Goal: Navigation & Orientation: Find specific page/section

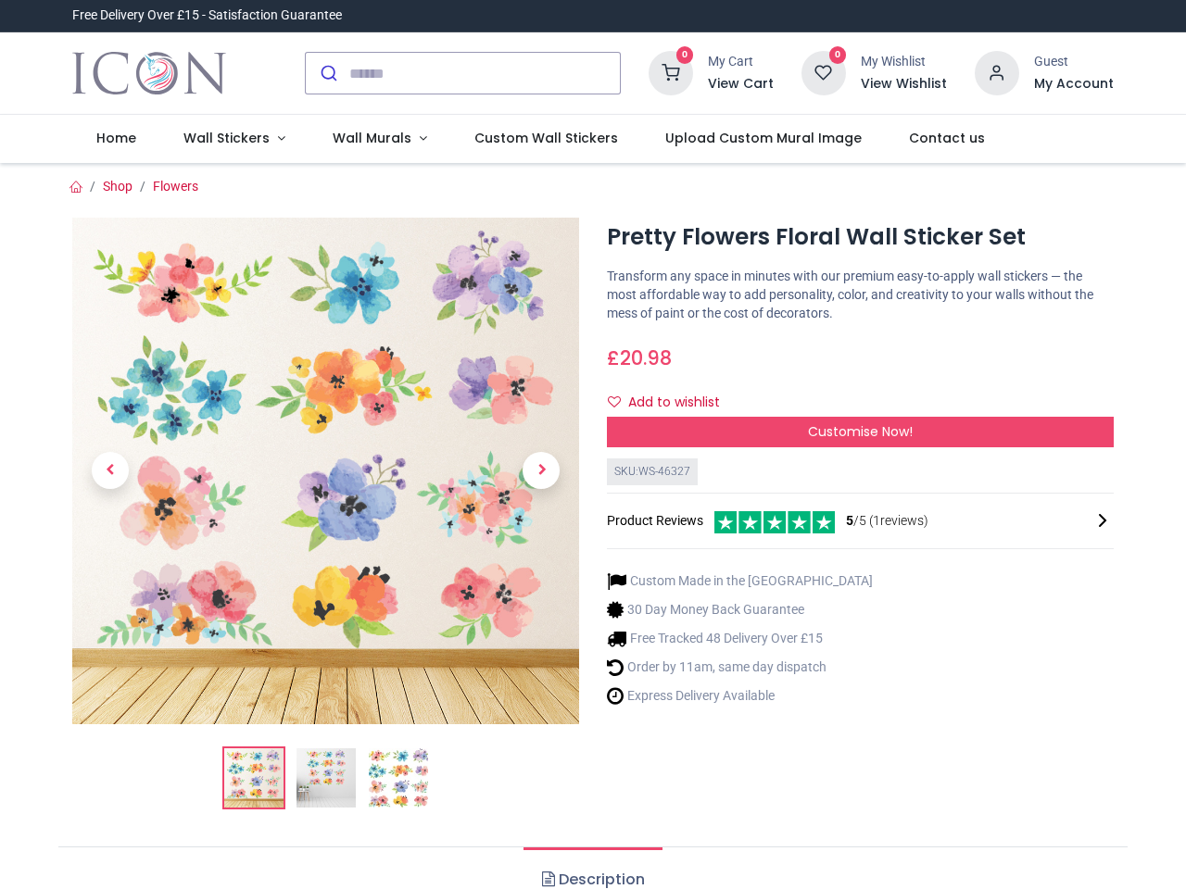
click at [593, 445] on div "× Trustpilot Product Reviews 5 /5 ( 1 reviews) [PERSON_NAME] Absolutely love th…" at bounding box center [860, 440] width 535 height 15
click at [464, 73] on input "search" at bounding box center [484, 73] width 270 height 41
click at [485, 73] on input "search" at bounding box center [484, 73] width 270 height 41
click at [744, 84] on h6 "View Cart" at bounding box center [741, 84] width 66 height 19
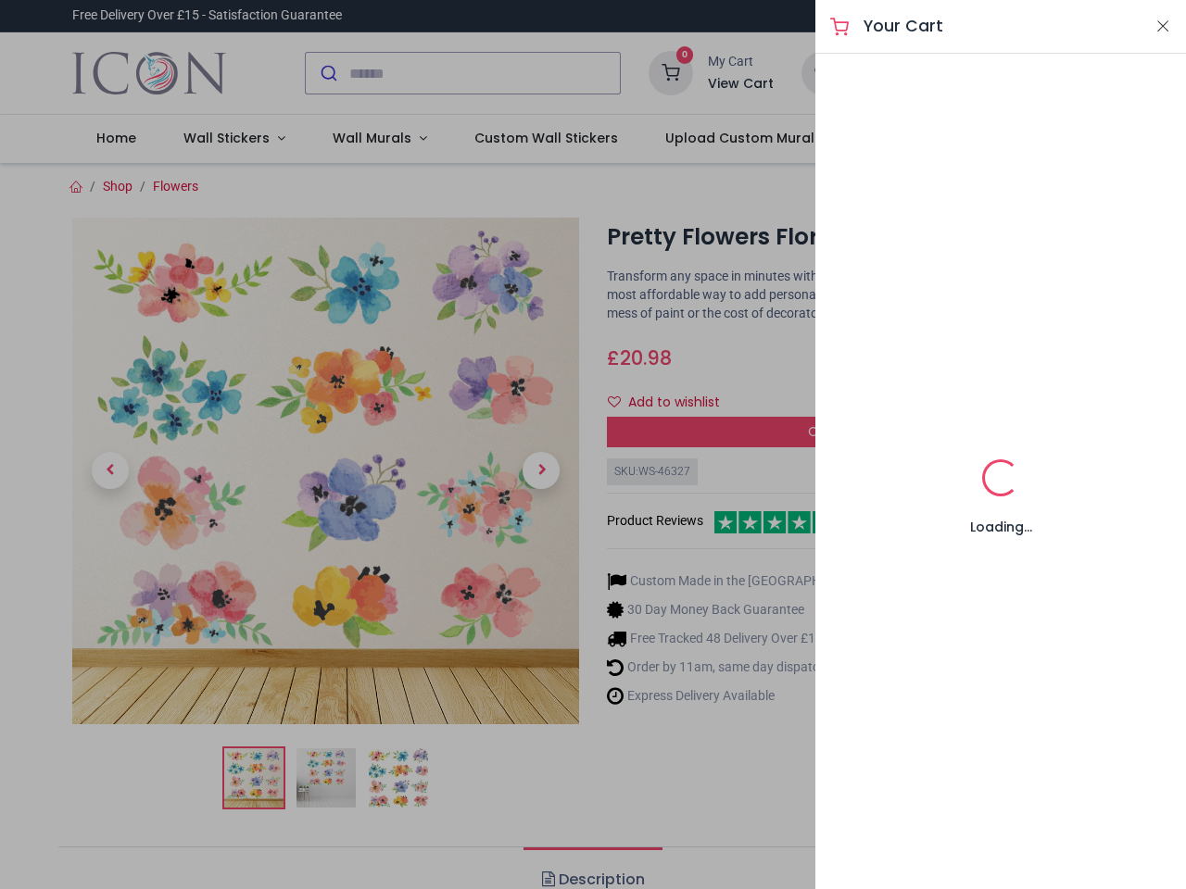
click at [998, 71] on div at bounding box center [593, 444] width 1186 height 889
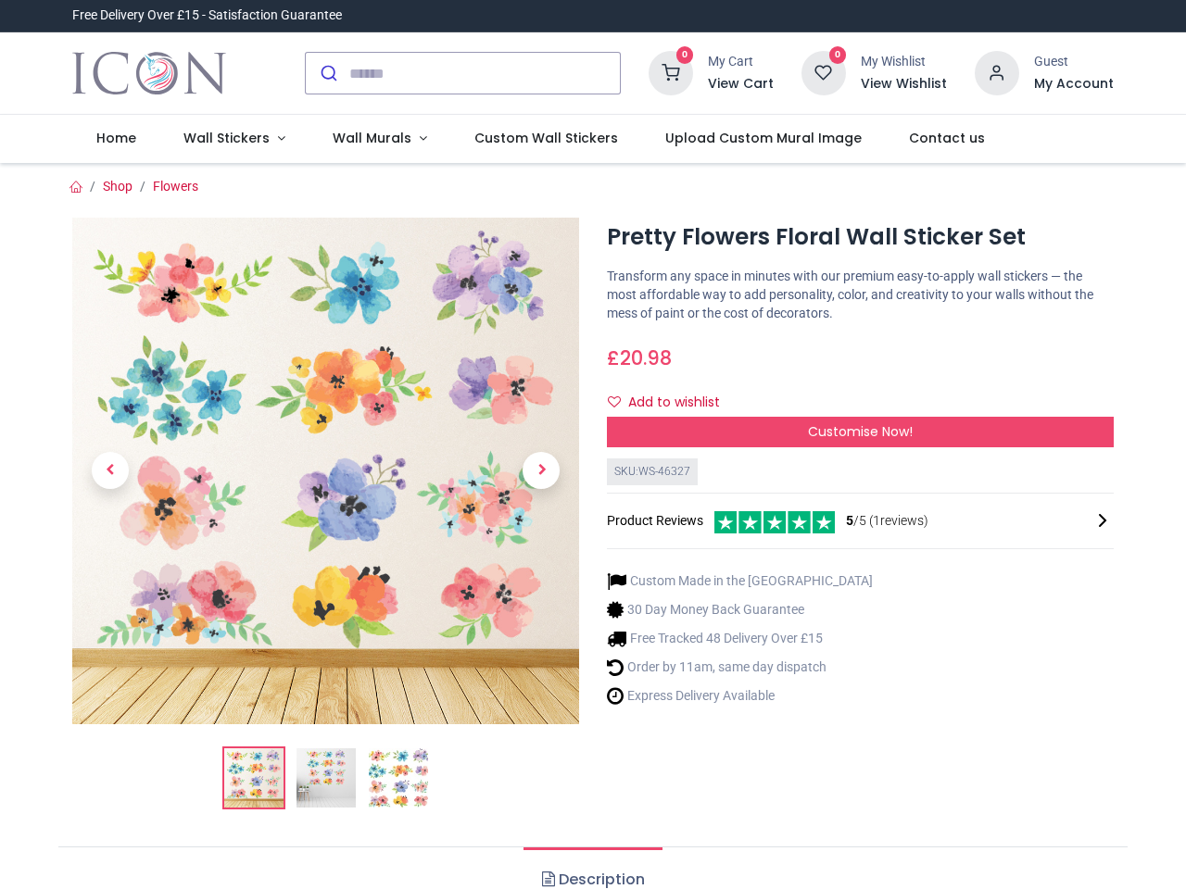
click at [1073, 84] on h6 "My Account" at bounding box center [1074, 84] width 80 height 19
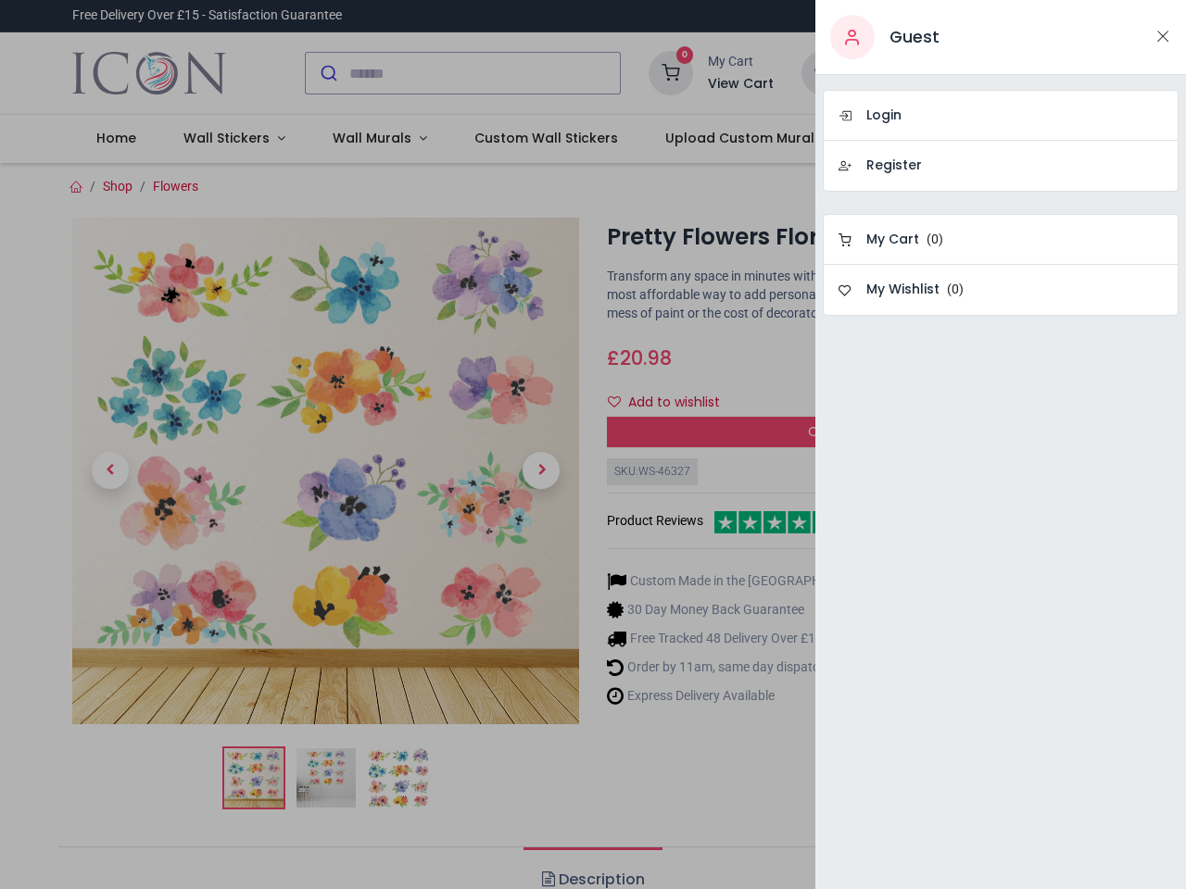
click at [230, 139] on div at bounding box center [593, 444] width 1186 height 889
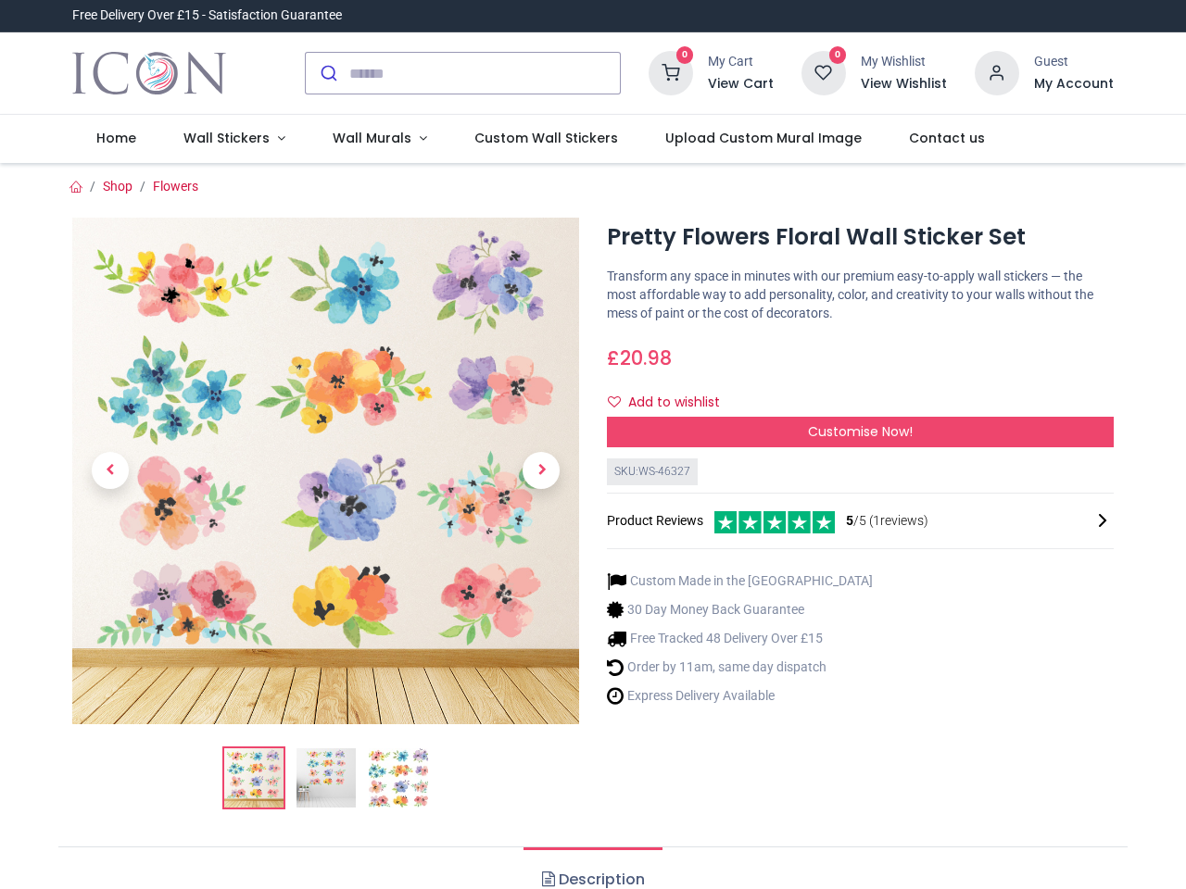
click at [371, 139] on span "Wall Murals" at bounding box center [372, 138] width 79 height 19
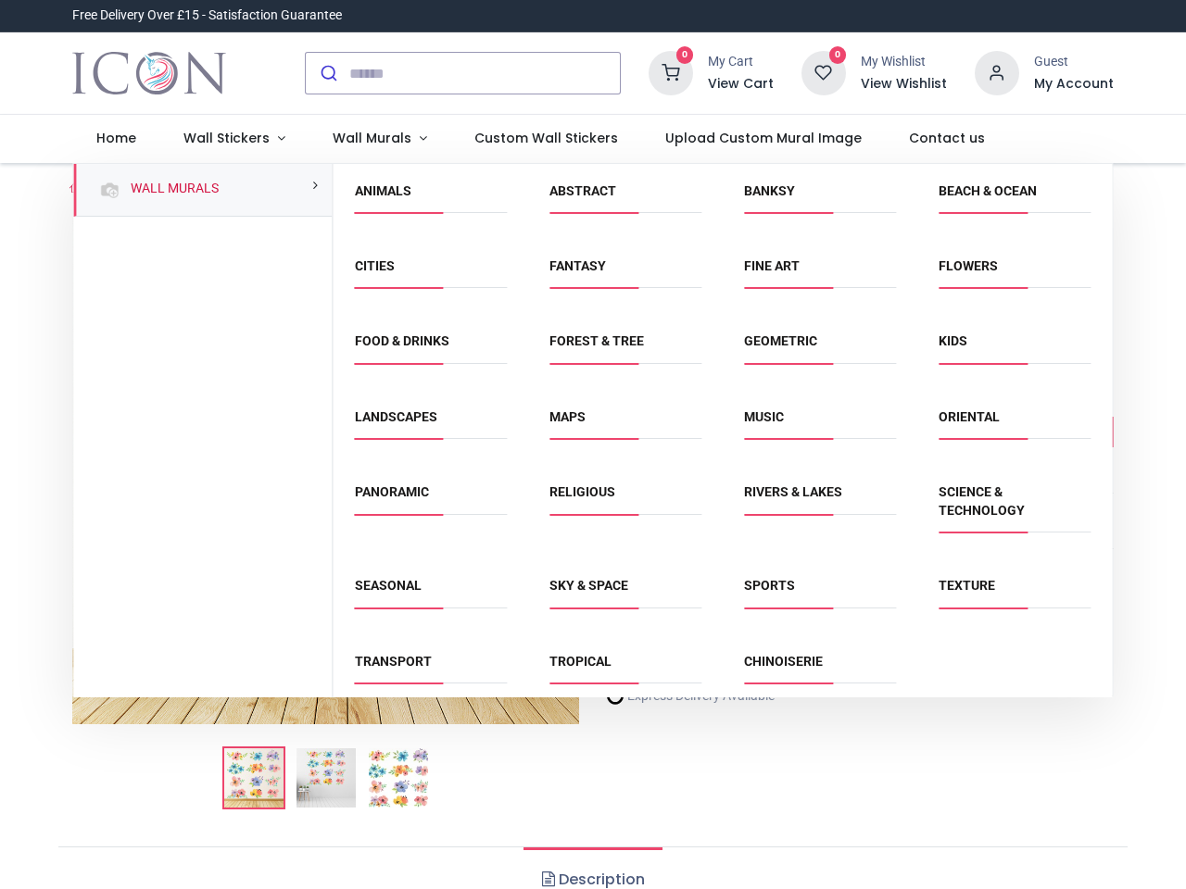
click at [591, 526] on div "Religious" at bounding box center [625, 512] width 195 height 94
